Goal: Find specific page/section: Find specific page/section

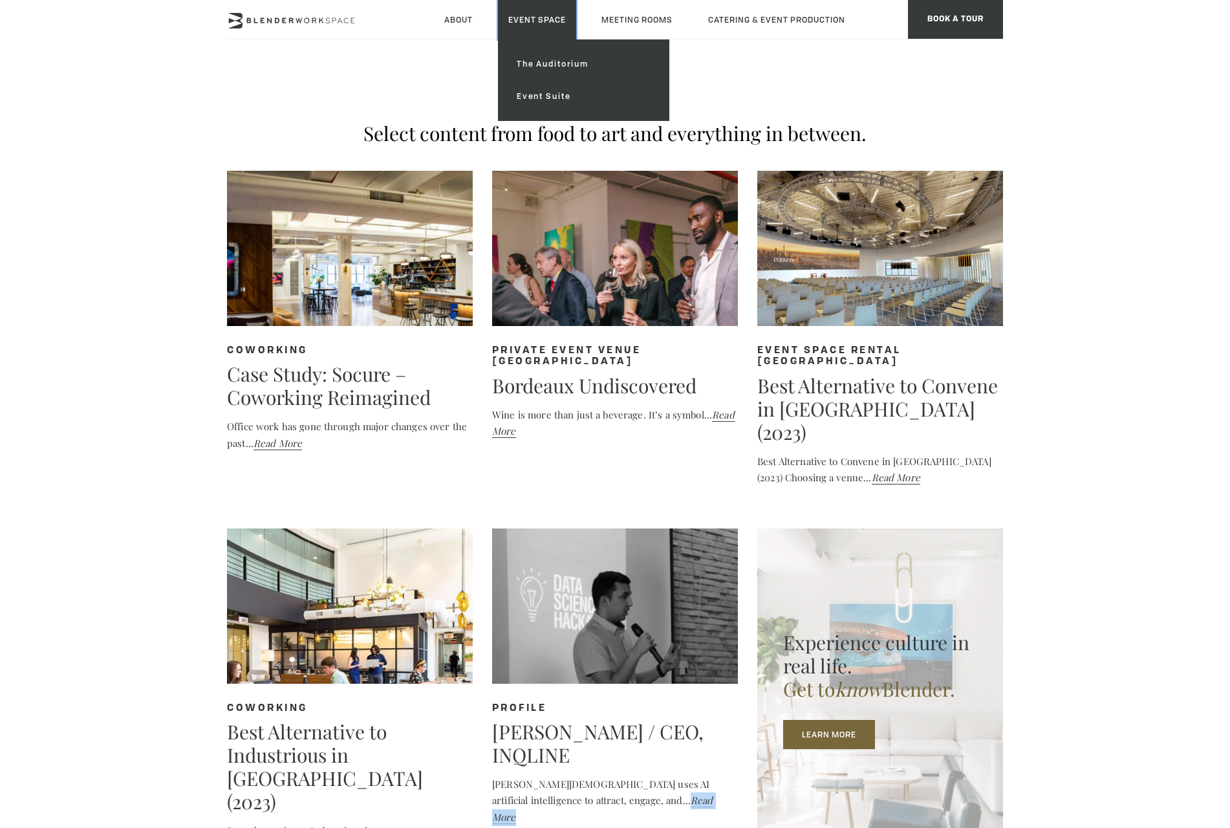
click at [533, 22] on link "Event Space" at bounding box center [537, 19] width 78 height 39
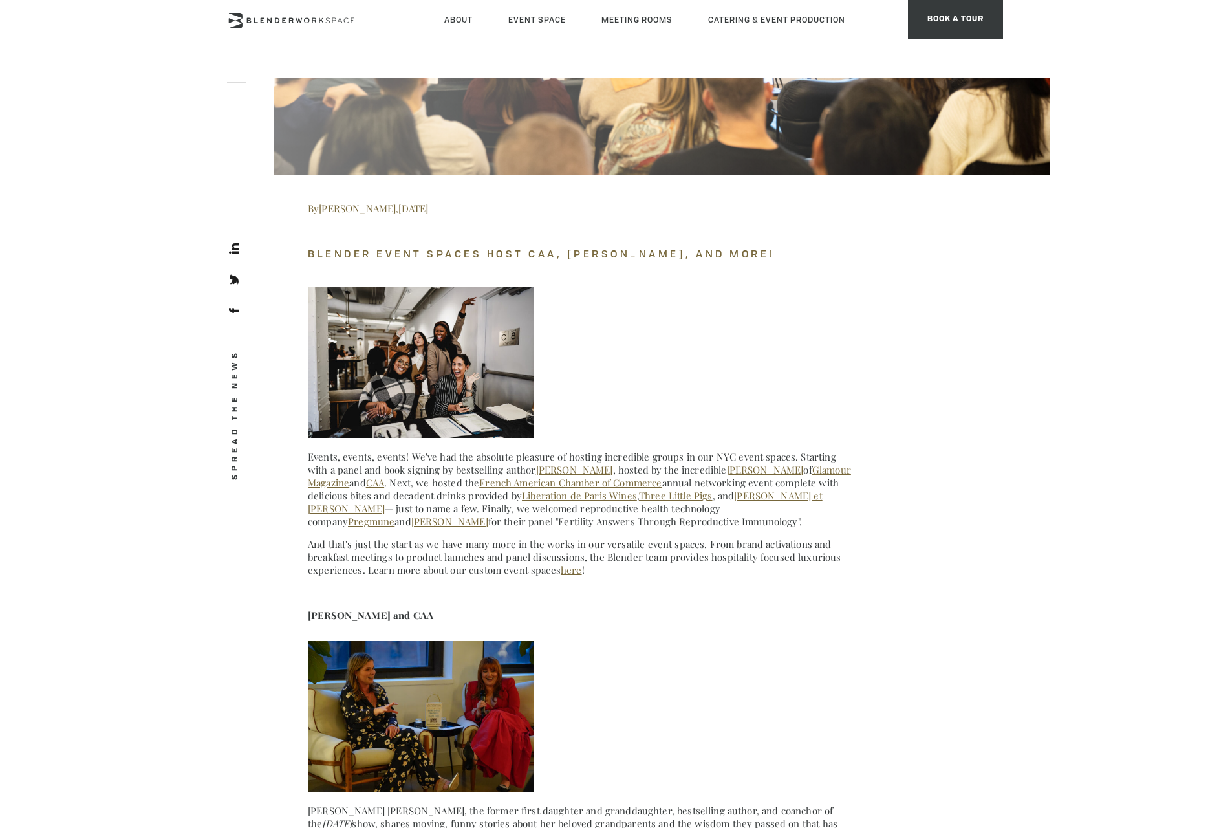
scroll to position [5365, 0]
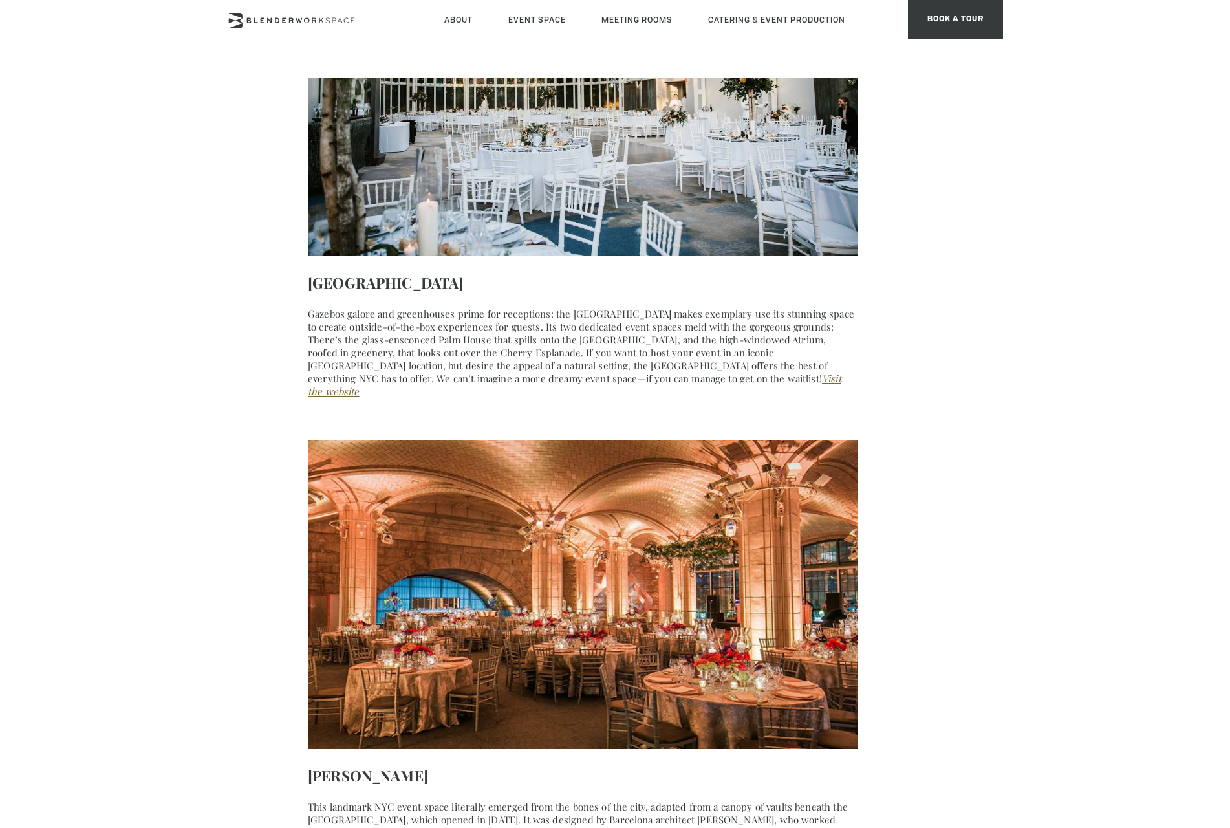
scroll to position [13286, 0]
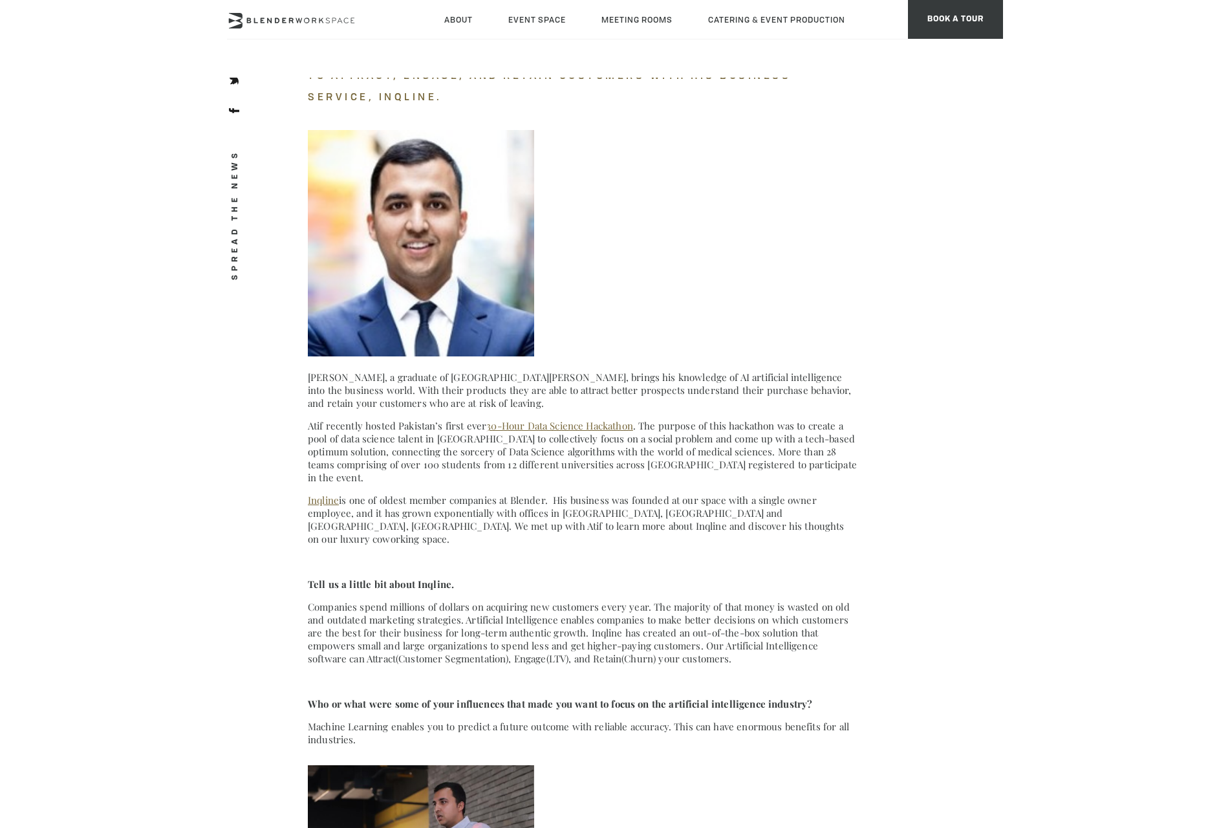
scroll to position [437, 0]
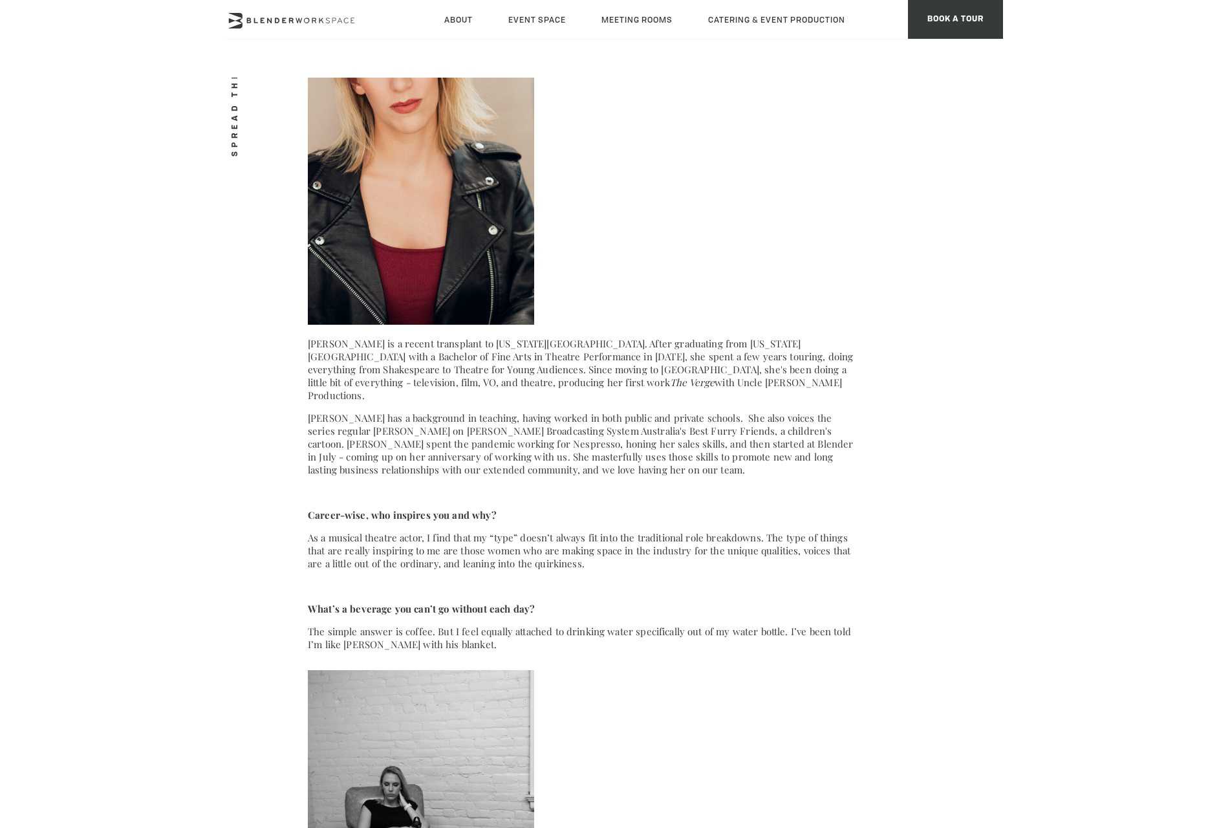
scroll to position [3102, 0]
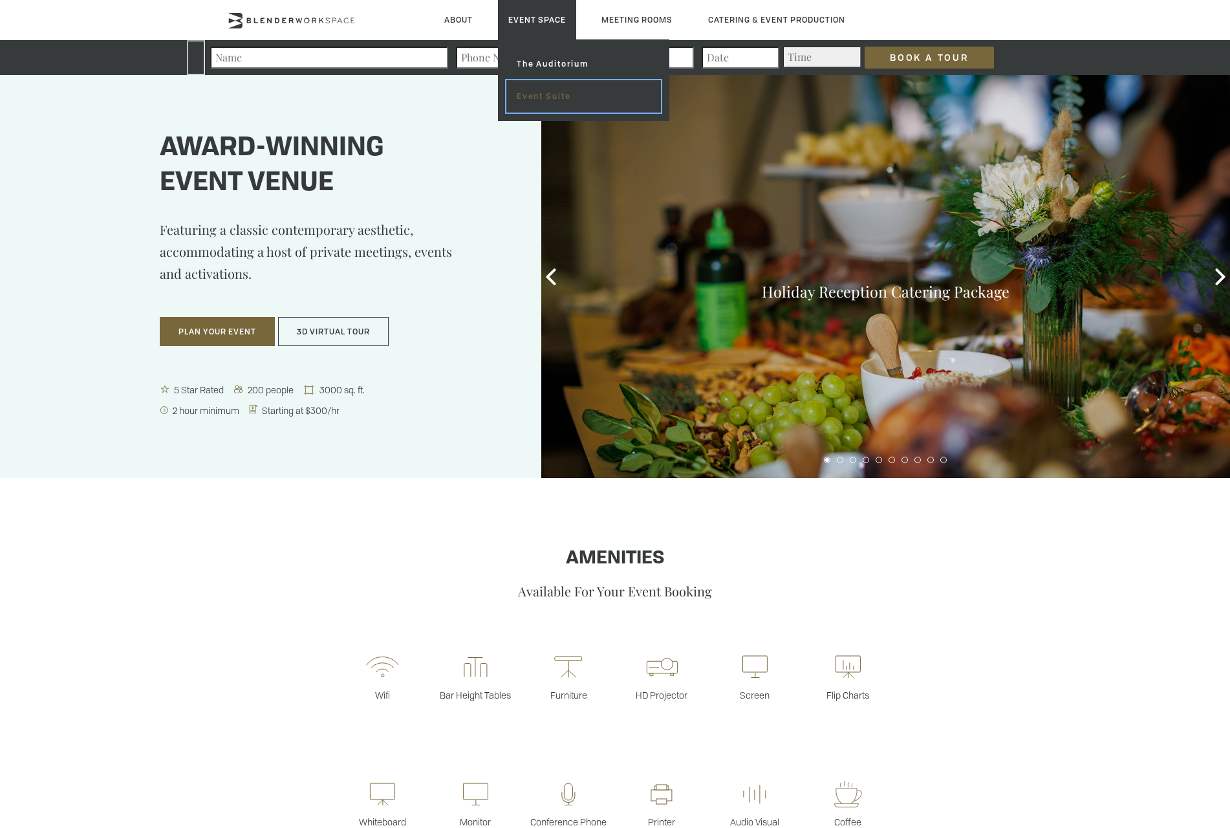
click at [530, 103] on link "Event Suite" at bounding box center [583, 96] width 155 height 32
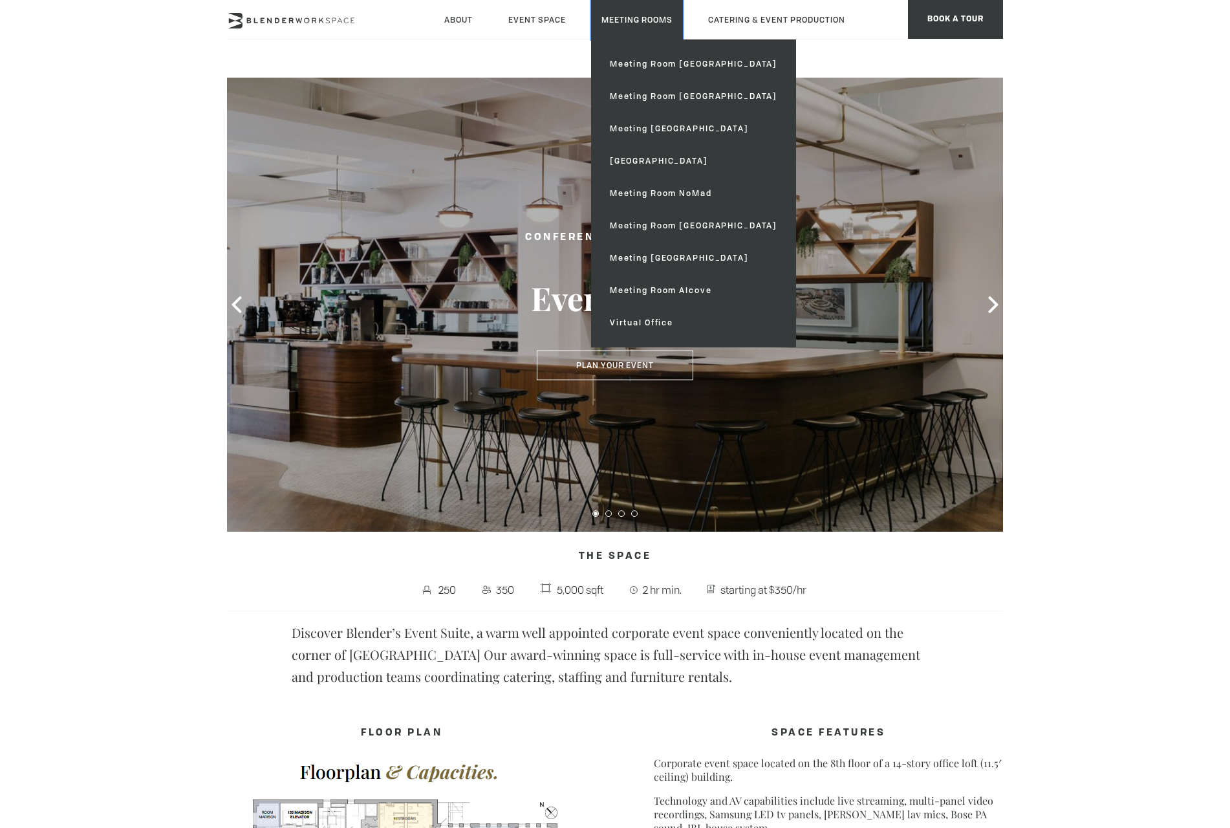
click at [623, 38] on link "Meeting Rooms" at bounding box center [637, 19] width 92 height 39
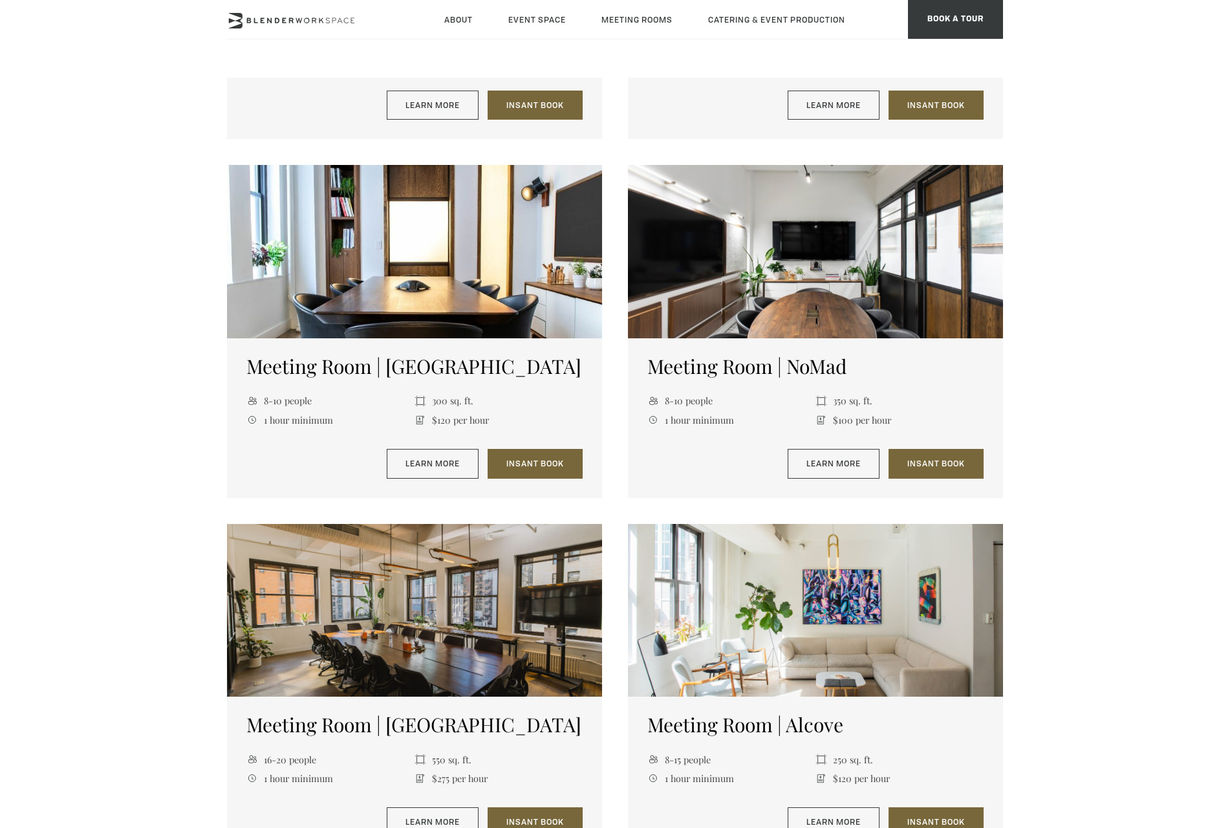
scroll to position [796, 0]
